Goal: Information Seeking & Learning: Learn about a topic

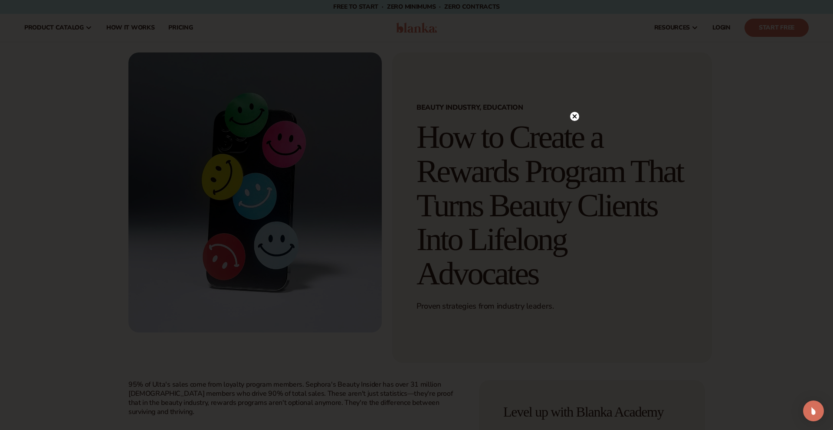
click at [575, 116] on icon at bounding box center [575, 116] width 4 height 4
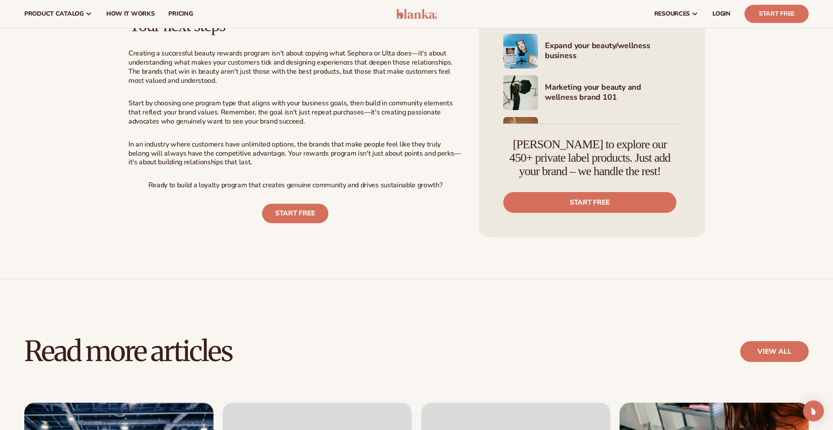
scroll to position [2512, 0]
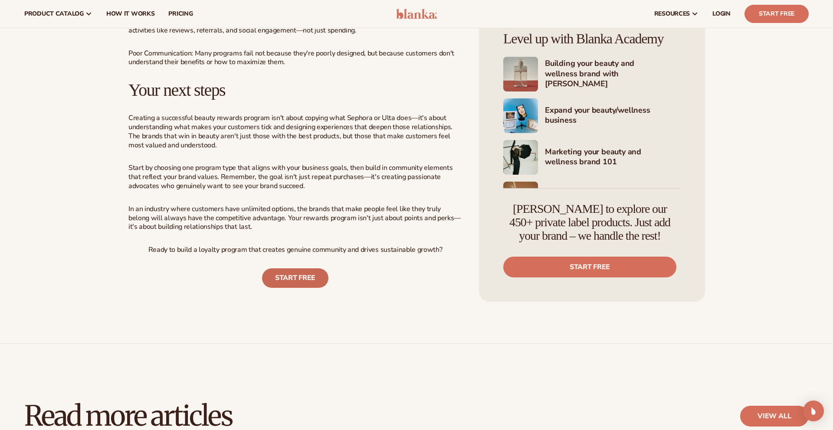
click at [295, 269] on link "START FREE" at bounding box center [295, 279] width 66 height 20
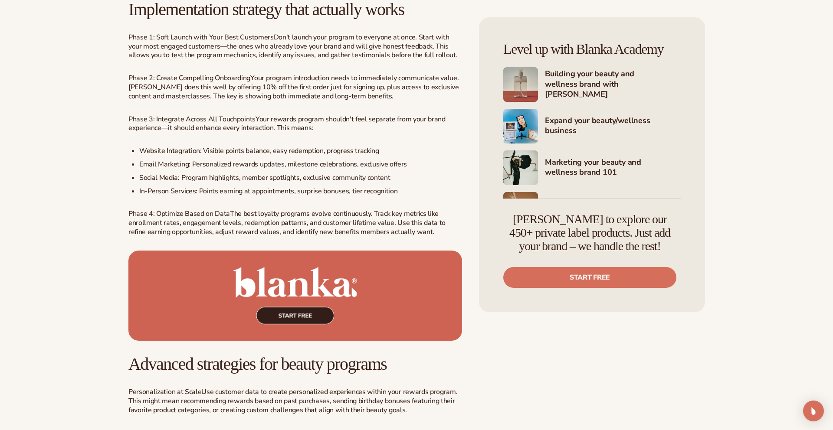
scroll to position [1505, 0]
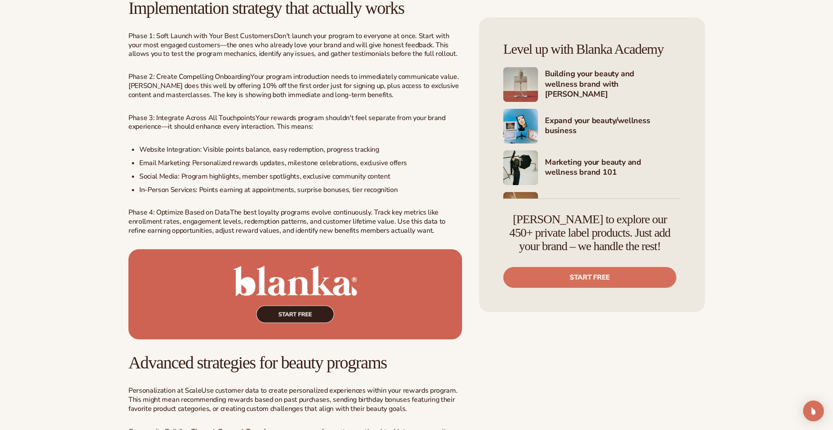
click at [298, 264] on img at bounding box center [295, 295] width 334 height 91
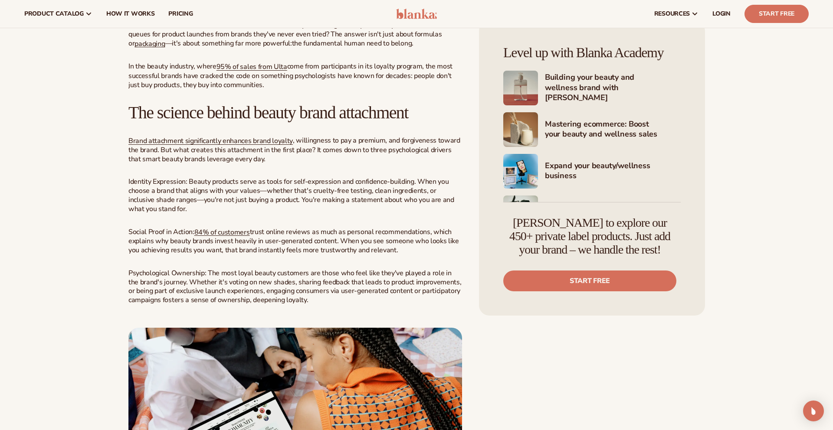
scroll to position [358, 0]
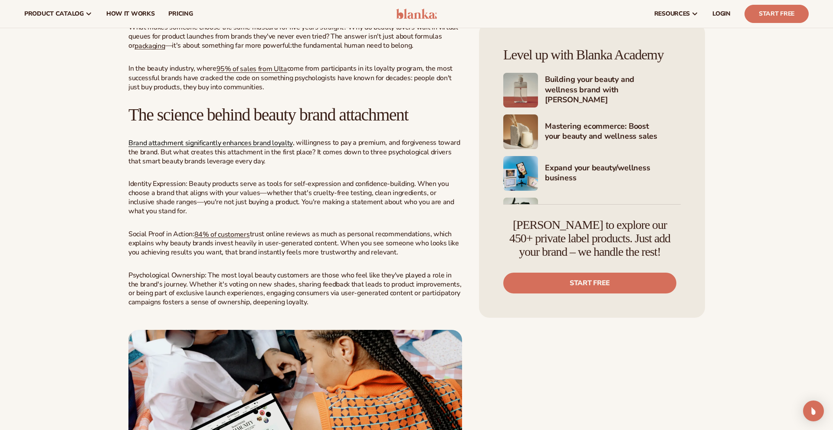
click at [216, 141] on span "Brand attachment significantly enhances brand loyalty" at bounding box center [210, 143] width 164 height 10
click at [252, 66] on span "95% of sales from Ulta" at bounding box center [252, 69] width 71 height 10
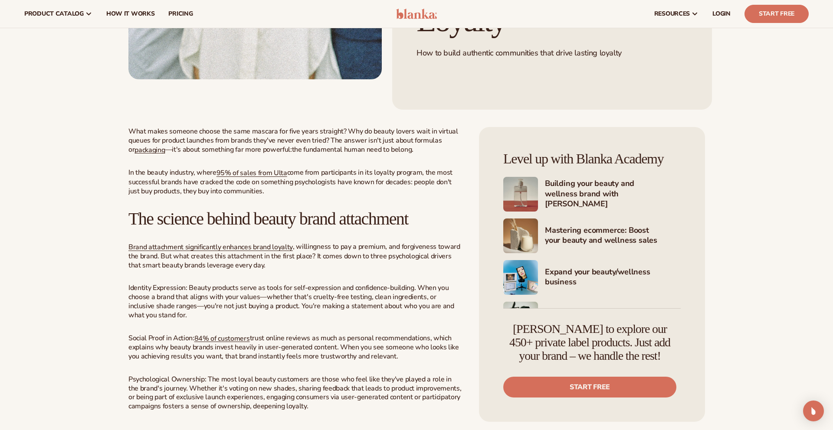
scroll to position [252, 0]
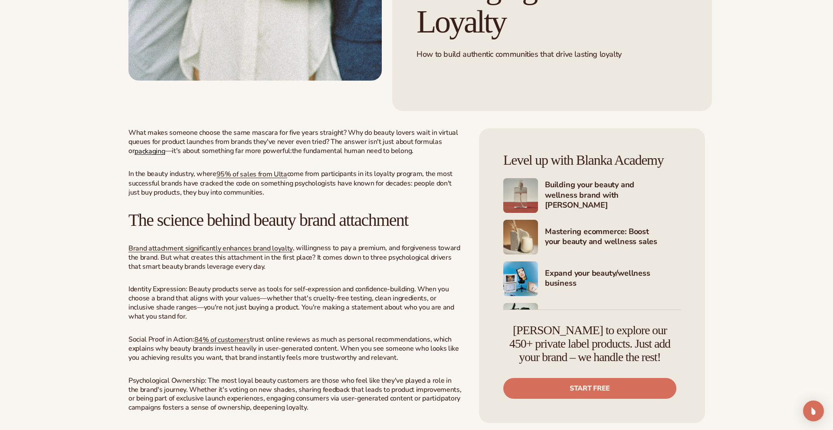
click at [151, 154] on span "packaging" at bounding box center [150, 151] width 30 height 10
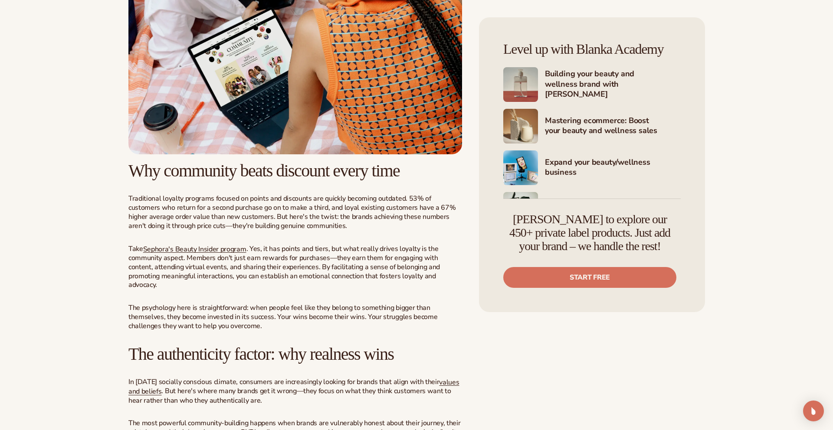
scroll to position [742, 0]
click at [215, 248] on span "Sephora's Beauty Insider program" at bounding box center [194, 249] width 103 height 10
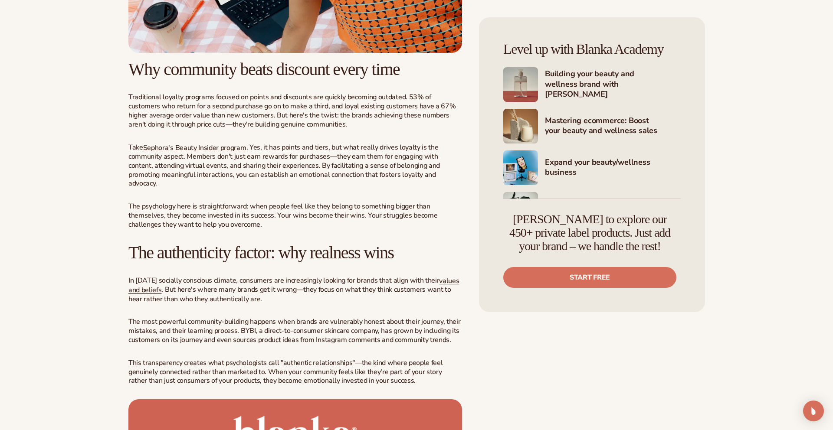
scroll to position [848, 0]
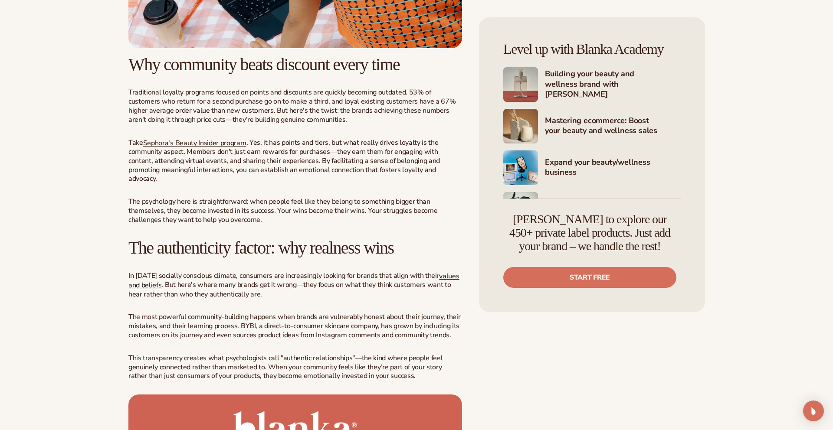
click at [447, 271] on span "values and beliefs" at bounding box center [293, 280] width 331 height 19
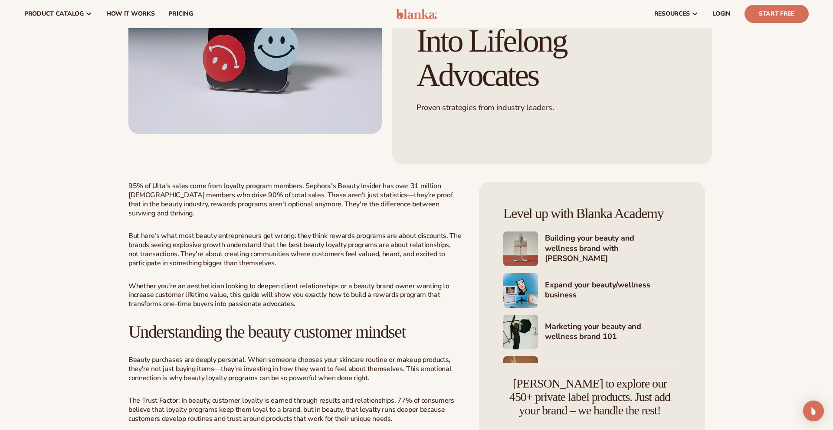
scroll to position [191, 0]
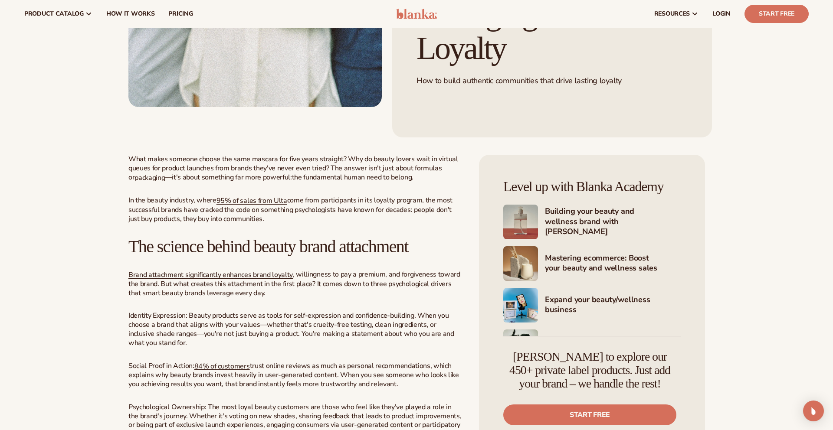
scroll to position [222, 0]
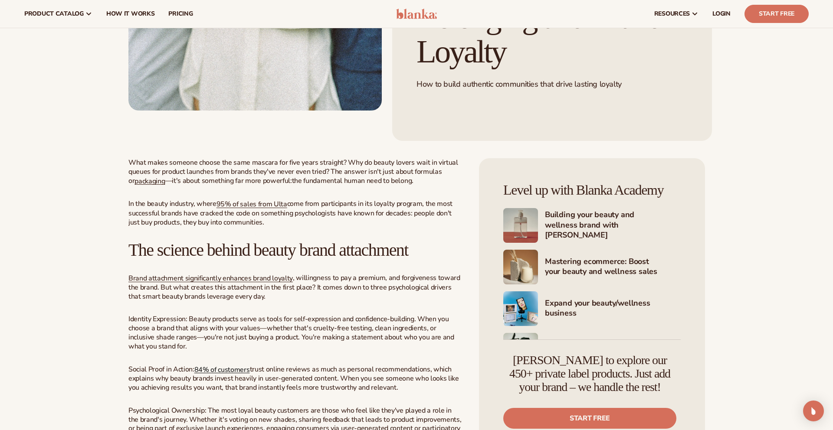
click at [222, 367] on span "84% of customers" at bounding box center [222, 370] width 56 height 10
click at [237, 279] on span "Brand attachment significantly enhances brand loyalty" at bounding box center [210, 279] width 164 height 10
click at [246, 204] on span "95% of sales from Ulta" at bounding box center [252, 205] width 71 height 10
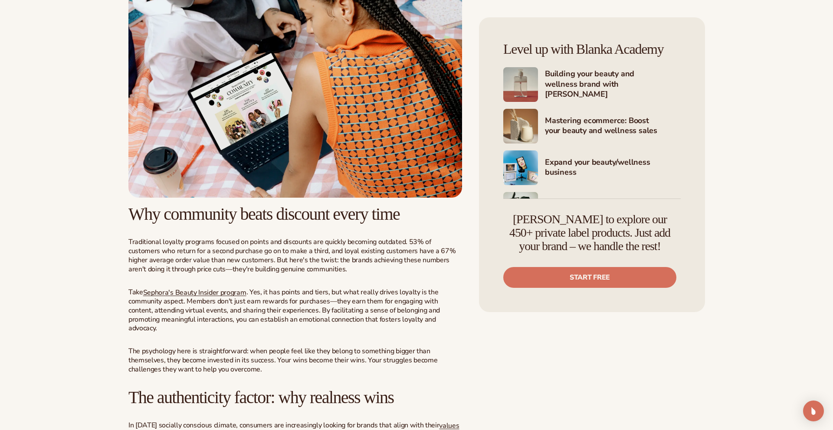
scroll to position [700, 0]
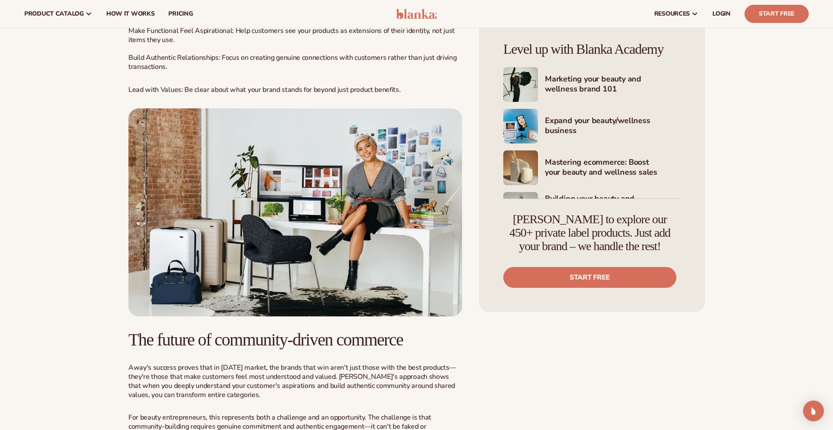
scroll to position [2150, 0]
